Goal: Task Accomplishment & Management: Use online tool/utility

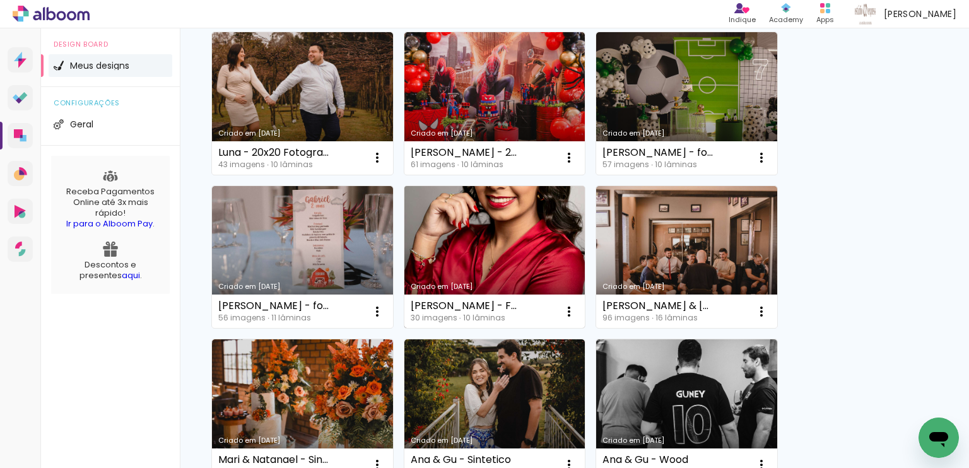
scroll to position [442, 0]
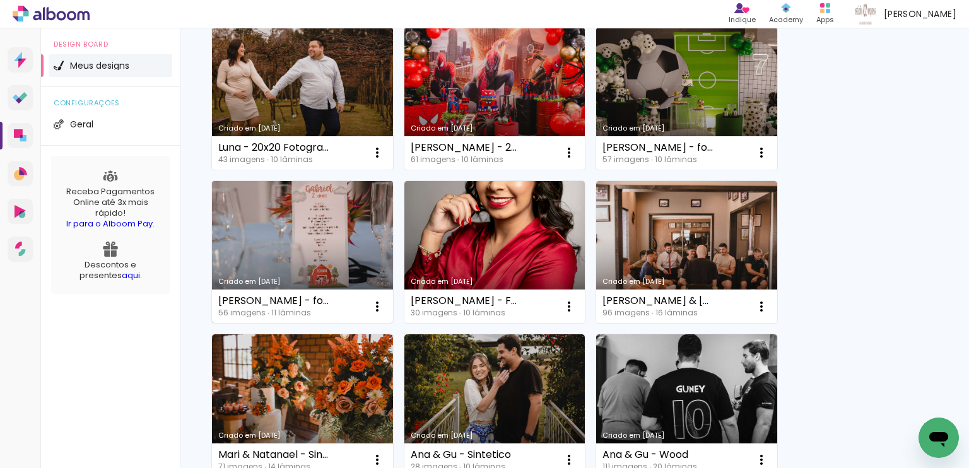
click at [333, 239] on link "Criado em [DATE]" at bounding box center [302, 252] width 181 height 143
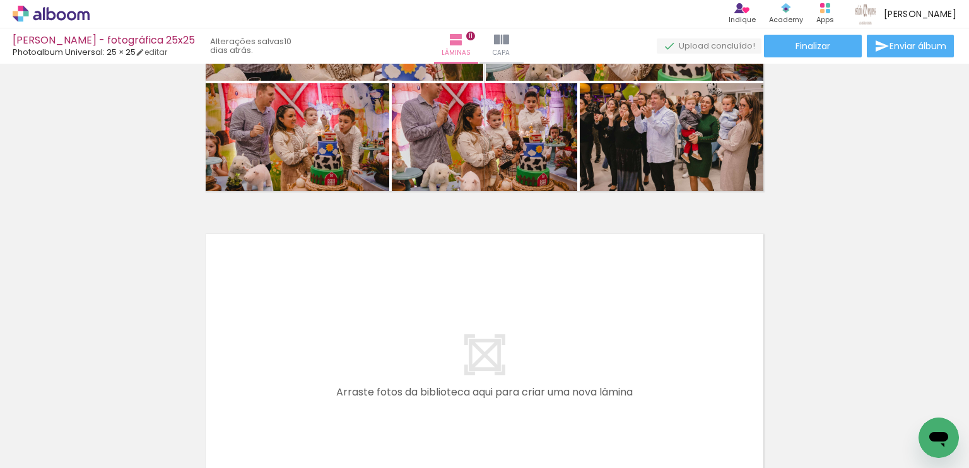
scroll to position [3516, 0]
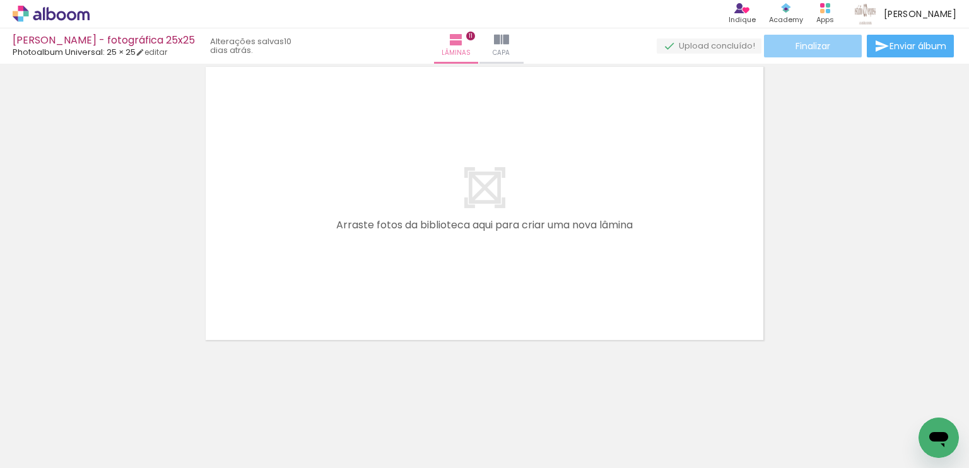
click at [827, 48] on paper-button "Finalizar" at bounding box center [813, 46] width 98 height 23
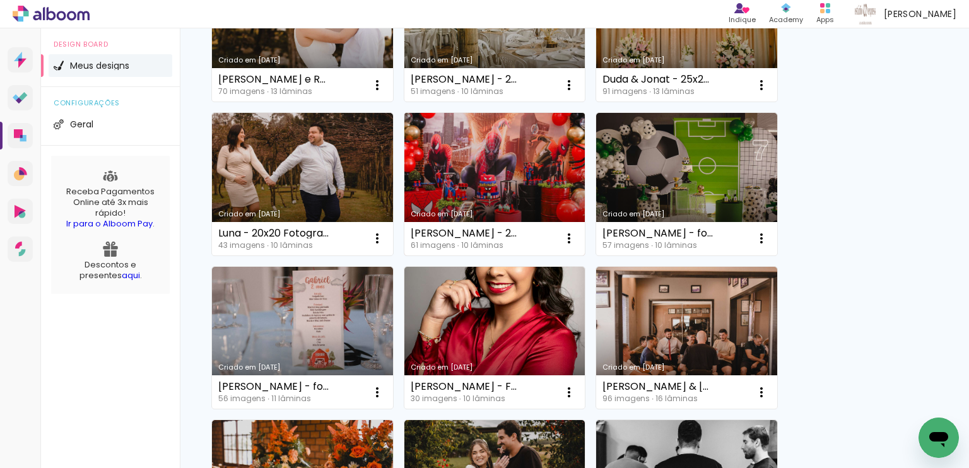
scroll to position [379, 0]
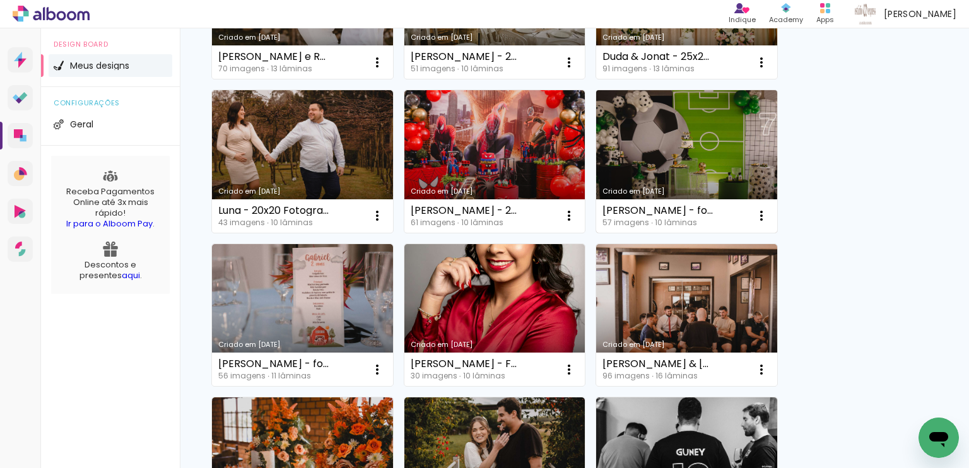
click at [693, 133] on link "Criado em [DATE]" at bounding box center [686, 161] width 181 height 143
